Goal: Task Accomplishment & Management: Use online tool/utility

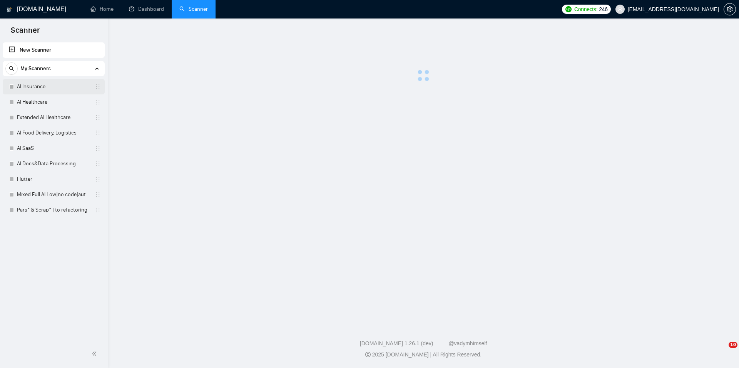
click at [57, 89] on link "AI Insurance" at bounding box center [53, 86] width 73 height 15
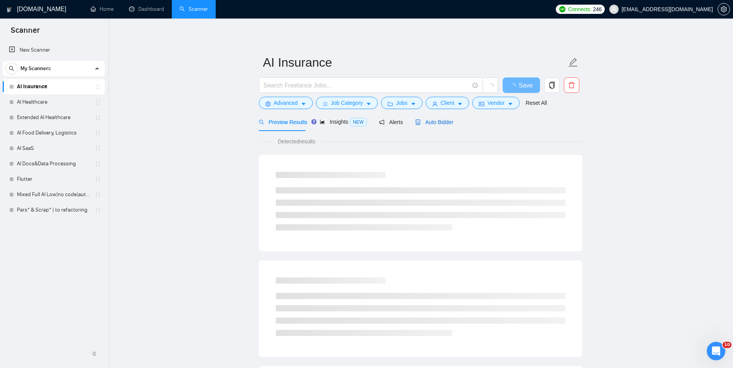
click at [442, 122] on span "Auto Bidder" at bounding box center [434, 122] width 38 height 6
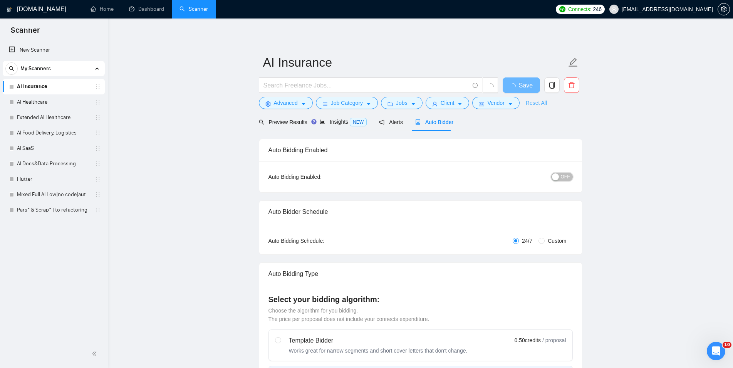
click at [559, 176] on div "button" at bounding box center [555, 176] width 7 height 7
click at [531, 87] on button "Save" at bounding box center [520, 84] width 37 height 15
click at [62, 103] on link "AI Healthcare" at bounding box center [53, 101] width 73 height 15
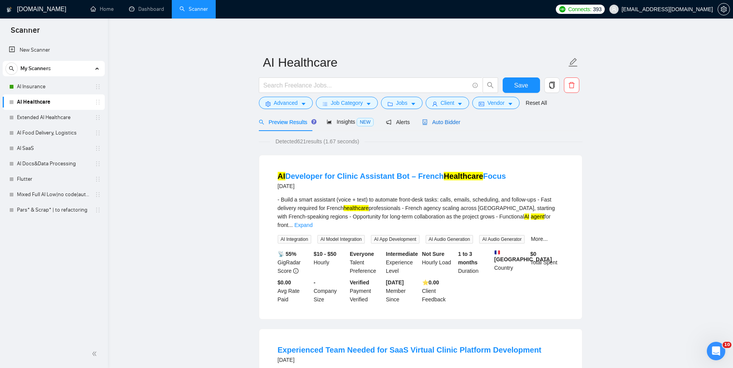
click at [443, 122] on span "Auto Bidder" at bounding box center [441, 122] width 38 height 6
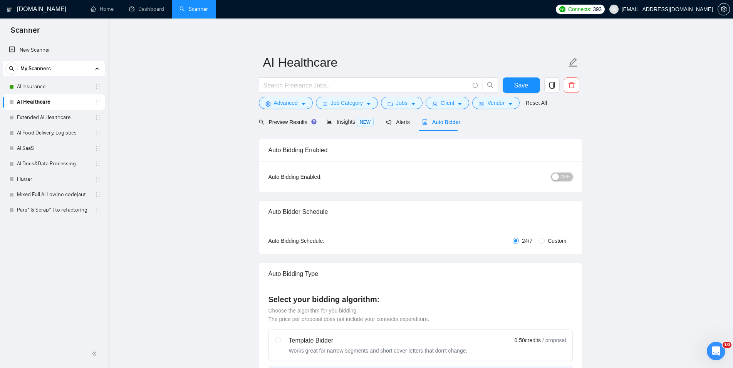
click at [558, 177] on div "button" at bounding box center [555, 176] width 7 height 7
checkbox input "true"
click at [526, 85] on span "Save" at bounding box center [521, 85] width 14 height 10
checkbox input "true"
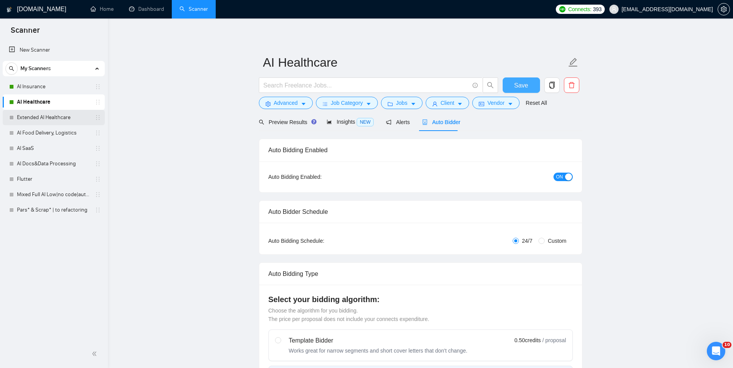
checkbox input "true"
click at [56, 119] on link "Extended AI Healthcare" at bounding box center [53, 117] width 73 height 15
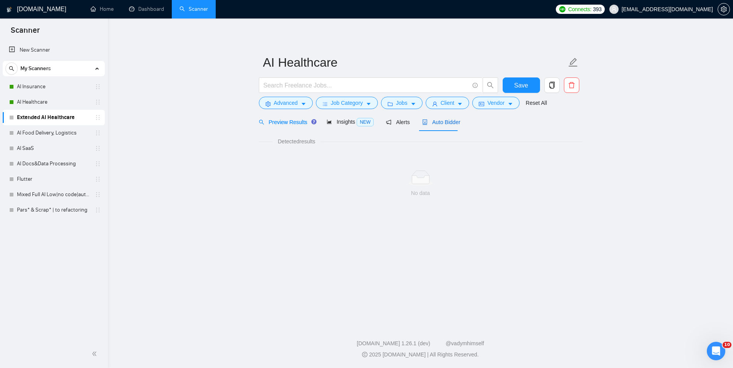
click at [451, 122] on span "Auto Bidder" at bounding box center [441, 122] width 38 height 6
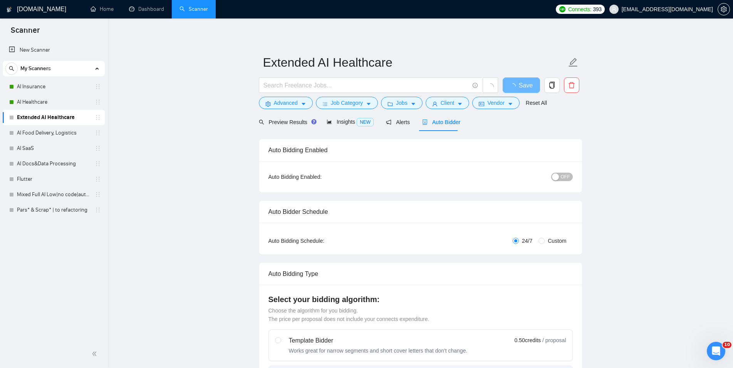
checkbox input "true"
click at [557, 179] on div "button" at bounding box center [555, 176] width 7 height 7
click at [517, 84] on span "button" at bounding box center [513, 85] width 9 height 10
click at [517, 84] on button "Save" at bounding box center [520, 84] width 37 height 15
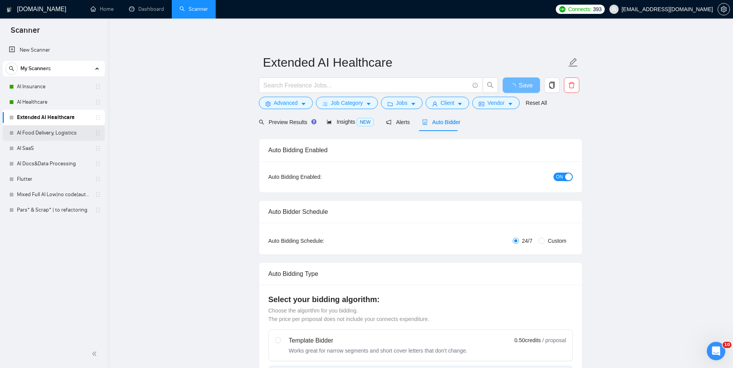
click at [67, 130] on link "AI Food Delivery, Logistics" at bounding box center [53, 132] width 73 height 15
click at [445, 122] on span "Auto Bidder" at bounding box center [441, 122] width 38 height 6
click at [557, 176] on div "button" at bounding box center [555, 176] width 7 height 7
click at [522, 84] on span "Save" at bounding box center [521, 85] width 14 height 10
click at [49, 141] on link "AI SaaS" at bounding box center [53, 148] width 73 height 15
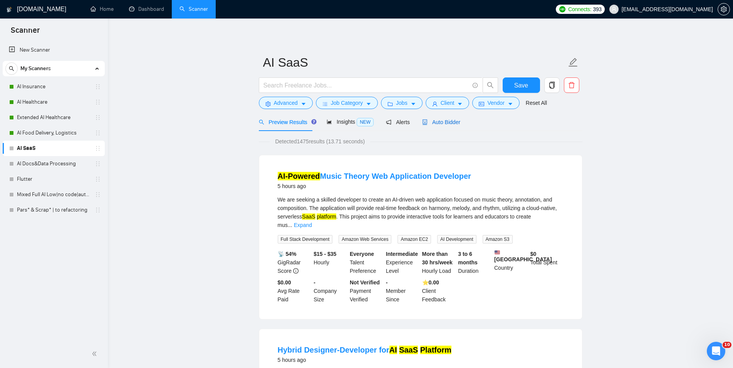
click at [428, 121] on span "Auto Bidder" at bounding box center [441, 122] width 38 height 6
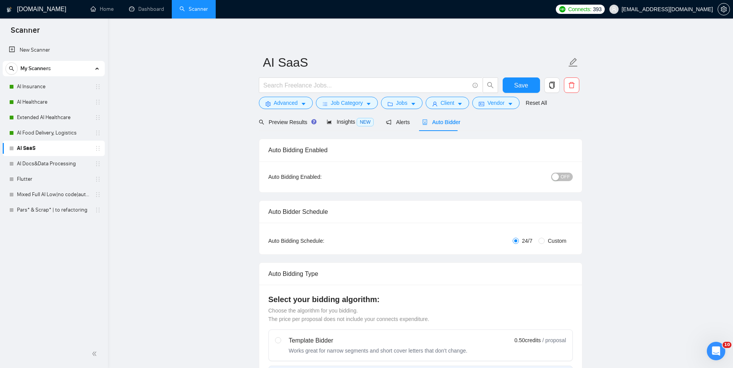
click at [559, 177] on div "button" at bounding box center [555, 176] width 7 height 7
click at [526, 81] on span "Save" at bounding box center [521, 85] width 14 height 10
click at [59, 169] on link "AI Docs&Data Processing" at bounding box center [53, 163] width 73 height 15
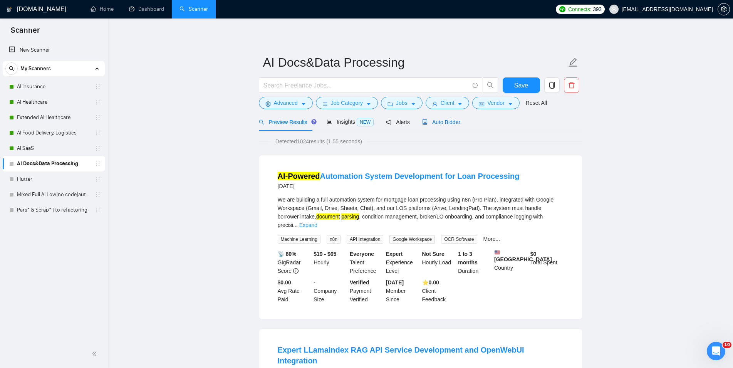
click at [435, 122] on span "Auto Bidder" at bounding box center [441, 122] width 38 height 6
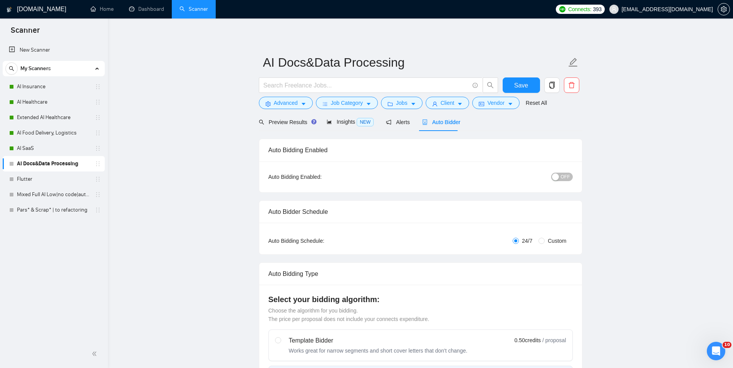
click at [556, 177] on div "button" at bounding box center [555, 176] width 7 height 7
click at [532, 89] on button "Save" at bounding box center [520, 84] width 37 height 15
click at [44, 181] on link "Flutter" at bounding box center [53, 178] width 73 height 15
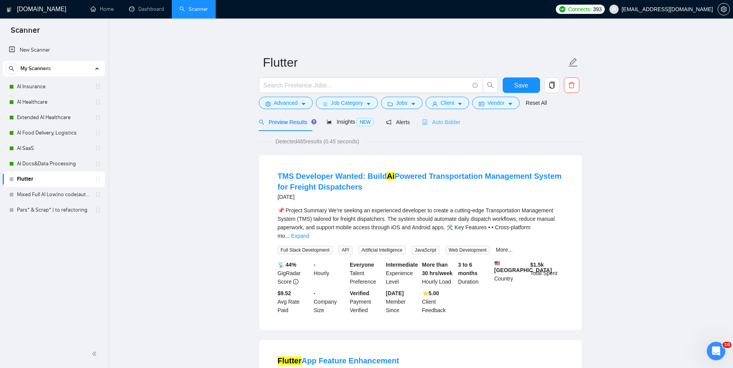
click at [429, 117] on div "Auto Bidder" at bounding box center [441, 122] width 38 height 18
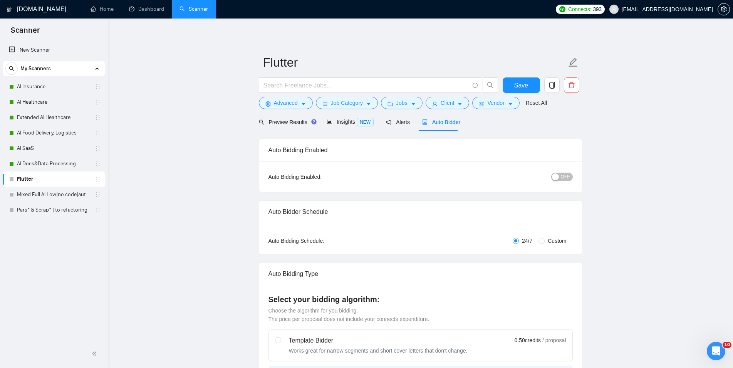
click at [561, 176] on button "OFF" at bounding box center [562, 176] width 22 height 8
click at [529, 82] on button "Save" at bounding box center [520, 84] width 37 height 15
click at [43, 200] on link "Mixed Full AI Low|no code|automations" at bounding box center [53, 194] width 73 height 15
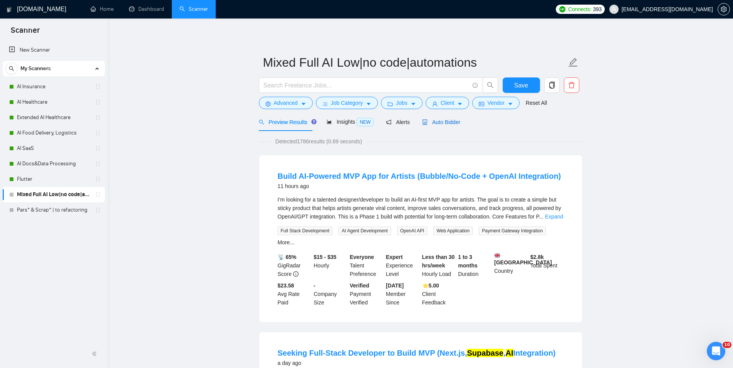
click at [444, 124] on span "Auto Bidder" at bounding box center [441, 122] width 38 height 6
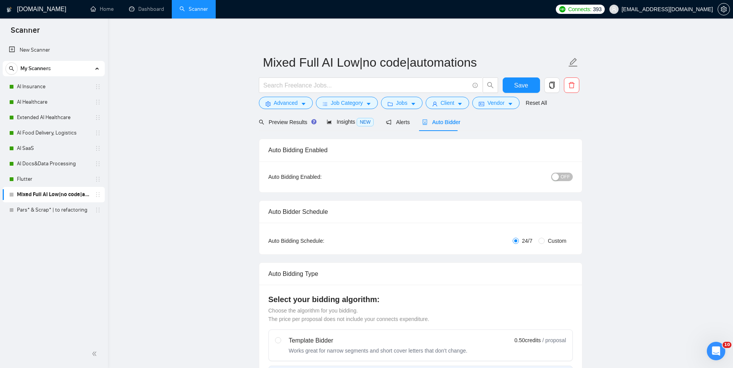
click at [559, 175] on div "button" at bounding box center [555, 176] width 7 height 7
click at [519, 82] on span "Save" at bounding box center [521, 85] width 14 height 10
click at [65, 209] on link "Pars* & Scrap* | to refactoring" at bounding box center [53, 209] width 73 height 15
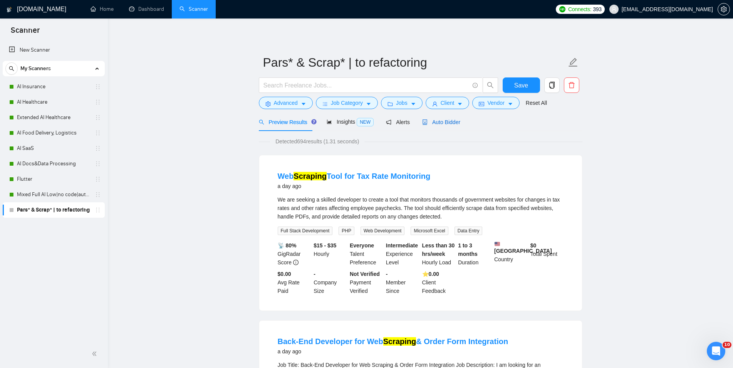
click at [426, 125] on span "Auto Bidder" at bounding box center [441, 122] width 38 height 6
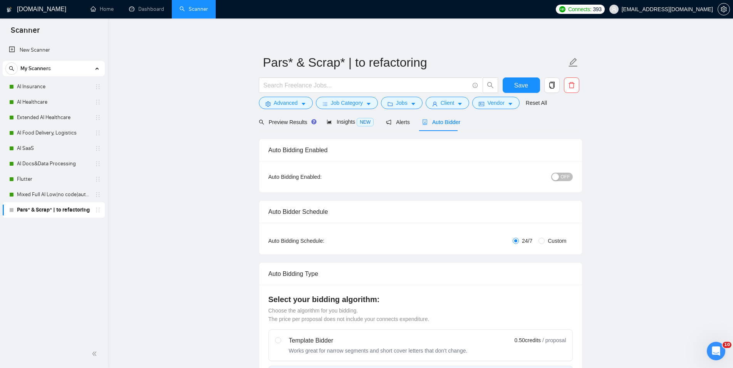
click at [571, 177] on button "OFF" at bounding box center [562, 176] width 22 height 8
click at [525, 82] on span "Save" at bounding box center [521, 85] width 14 height 10
click at [156, 9] on link "Dashboard" at bounding box center [146, 9] width 35 height 7
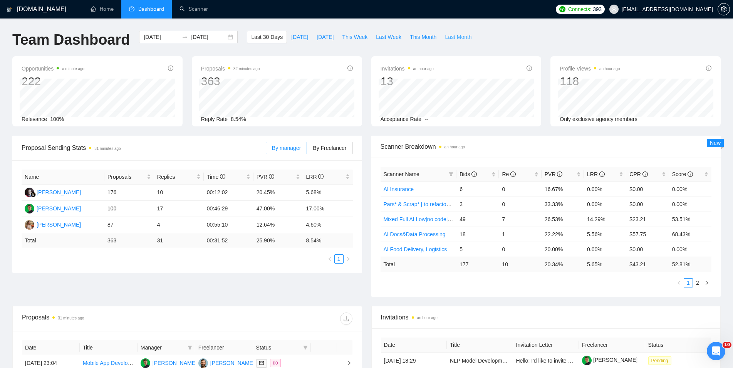
click at [447, 34] on span "Last Month" at bounding box center [458, 37] width 27 height 8
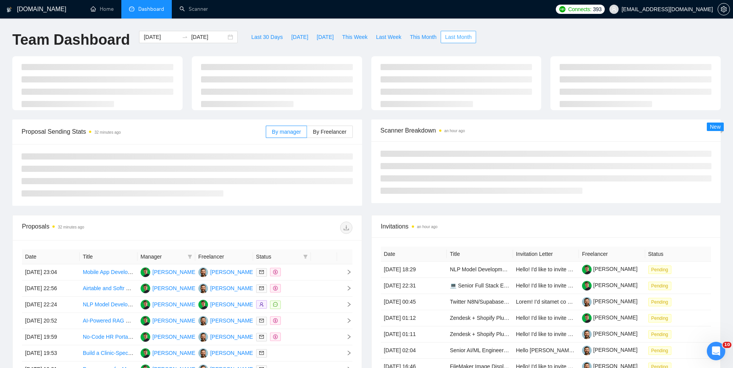
type input "2025-09-30"
